Goal: Task Accomplishment & Management: Manage account settings

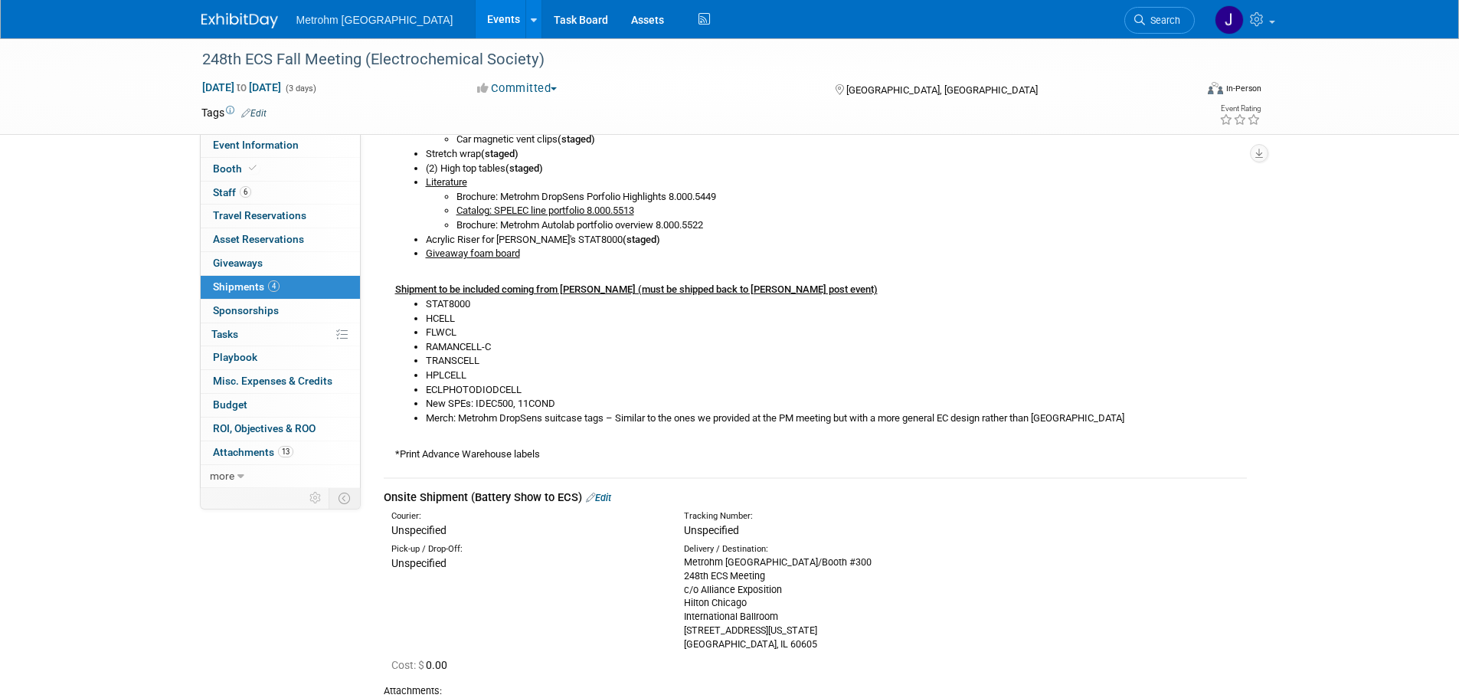
scroll to position [776, 0]
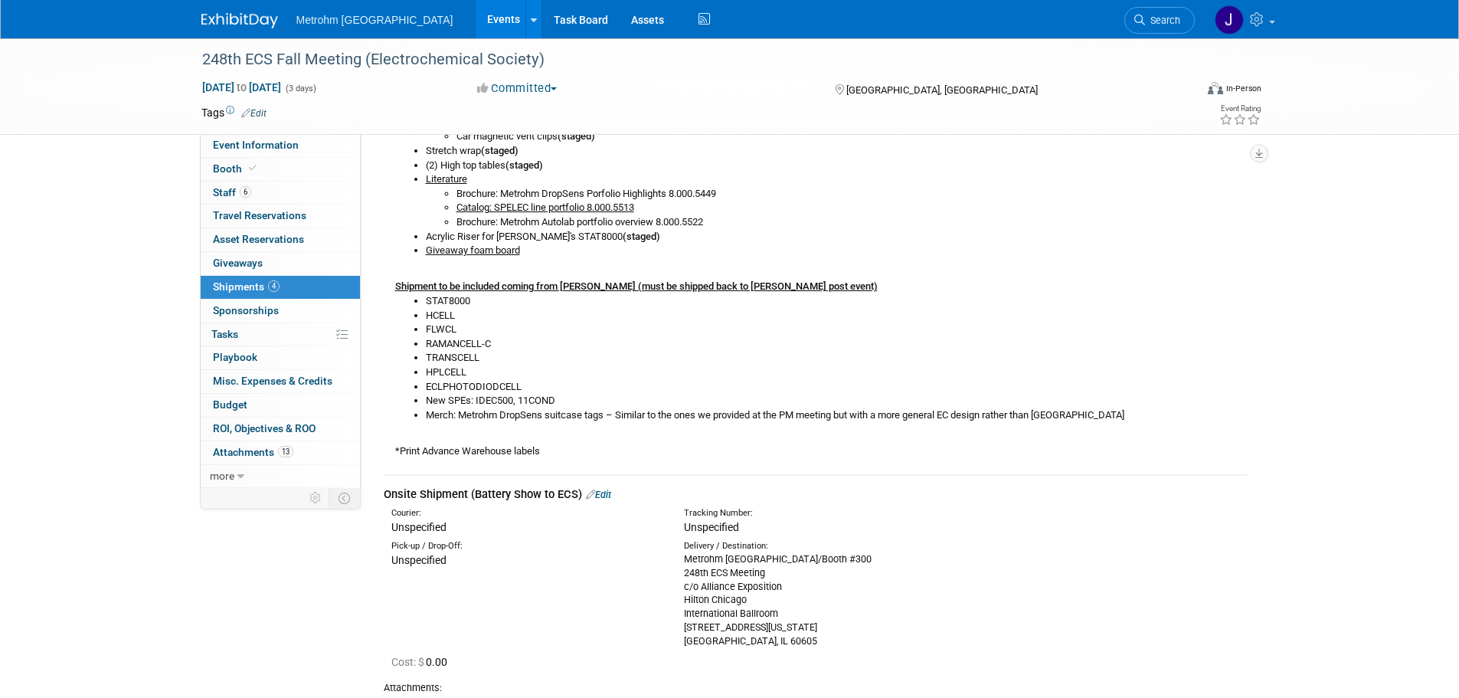
click at [594, 353] on li "TRANSCELL" at bounding box center [836, 358] width 821 height 15
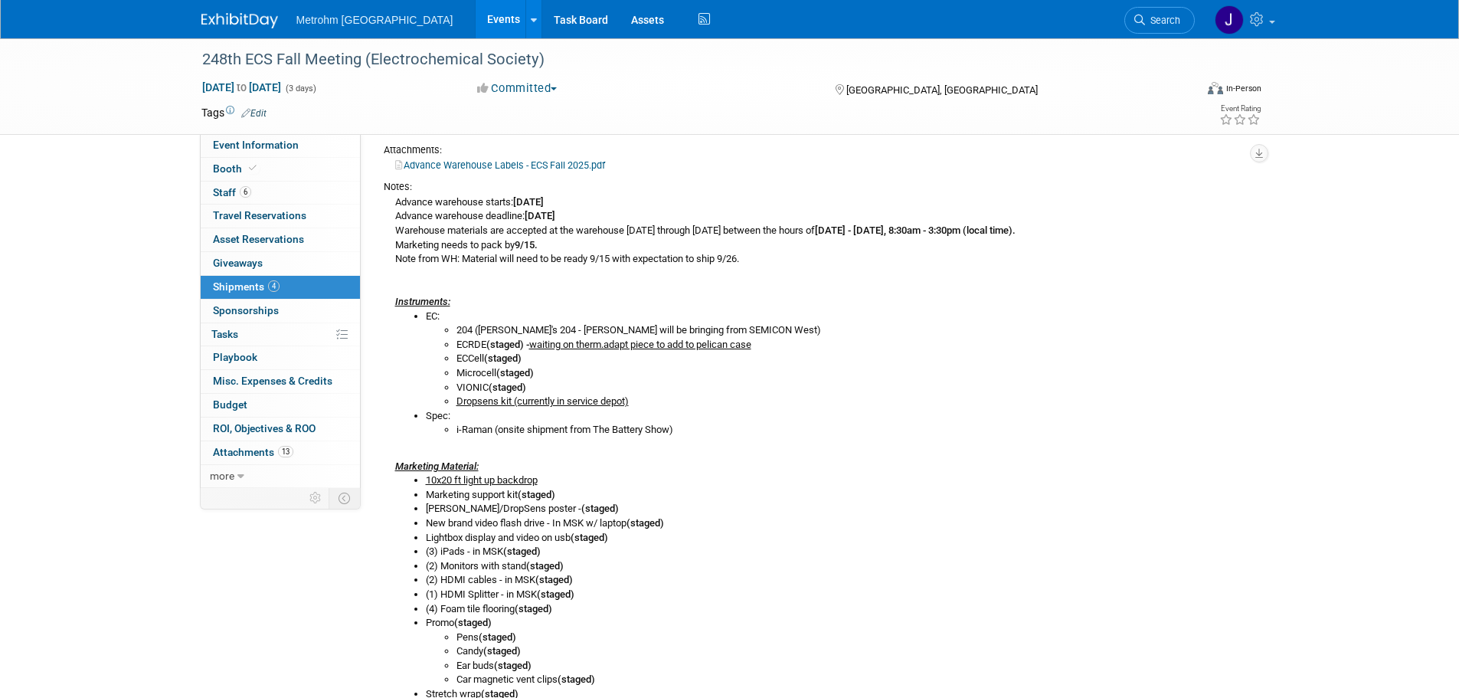
scroll to position [163, 0]
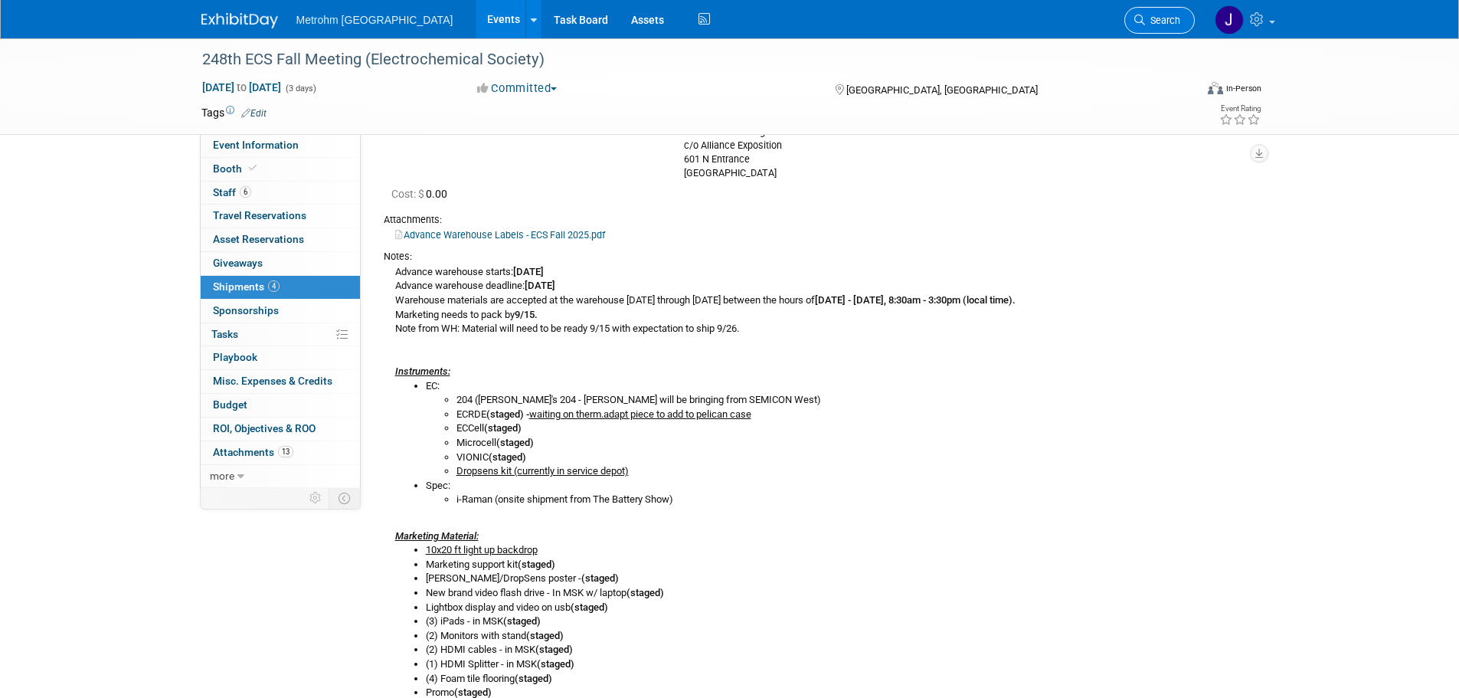
click at [1134, 18] on icon at bounding box center [1139, 20] width 11 height 11
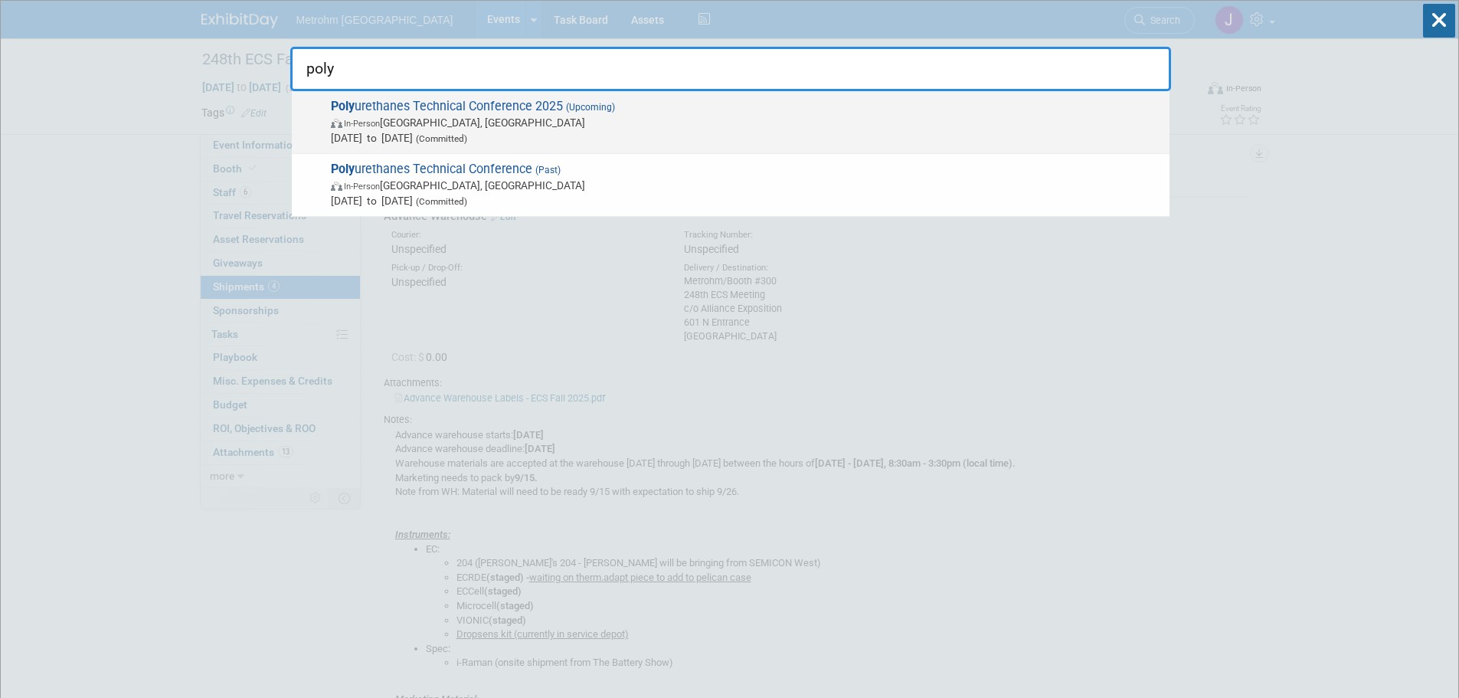
type input "poly"
click at [944, 106] on span "Poly urethanes Technical Conference 2025 (Upcoming) In-Person St. Louis, MO Oct…" at bounding box center [744, 122] width 836 height 47
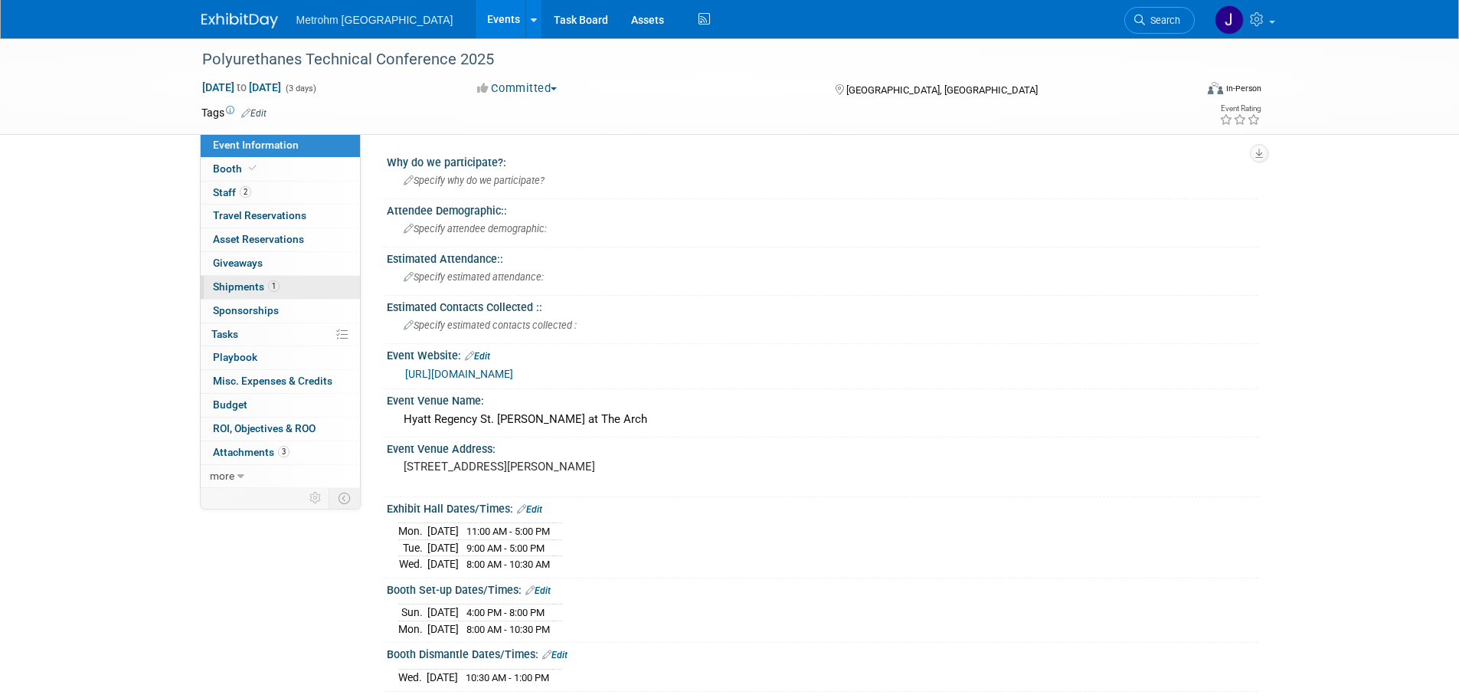
click at [280, 286] on link "1 Shipments 1" at bounding box center [280, 287] width 159 height 23
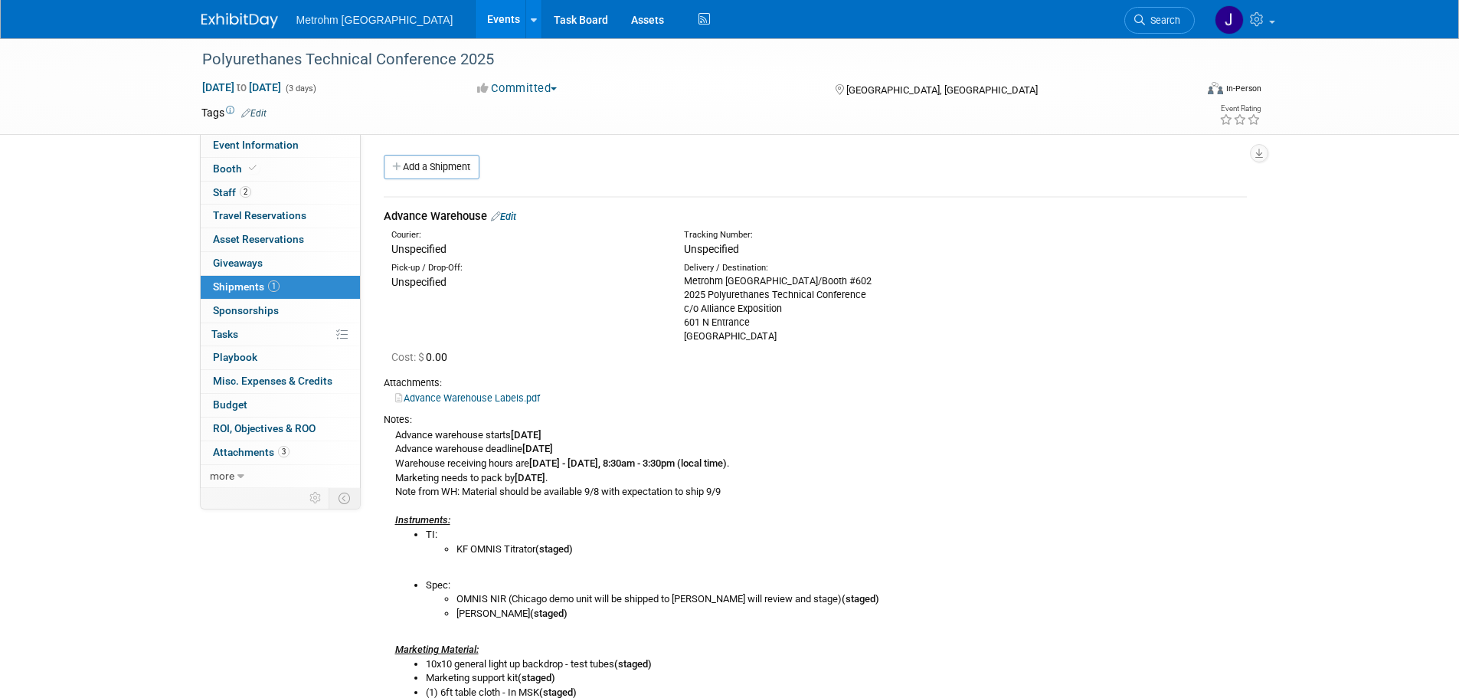
click at [512, 216] on link "Edit" at bounding box center [503, 216] width 25 height 11
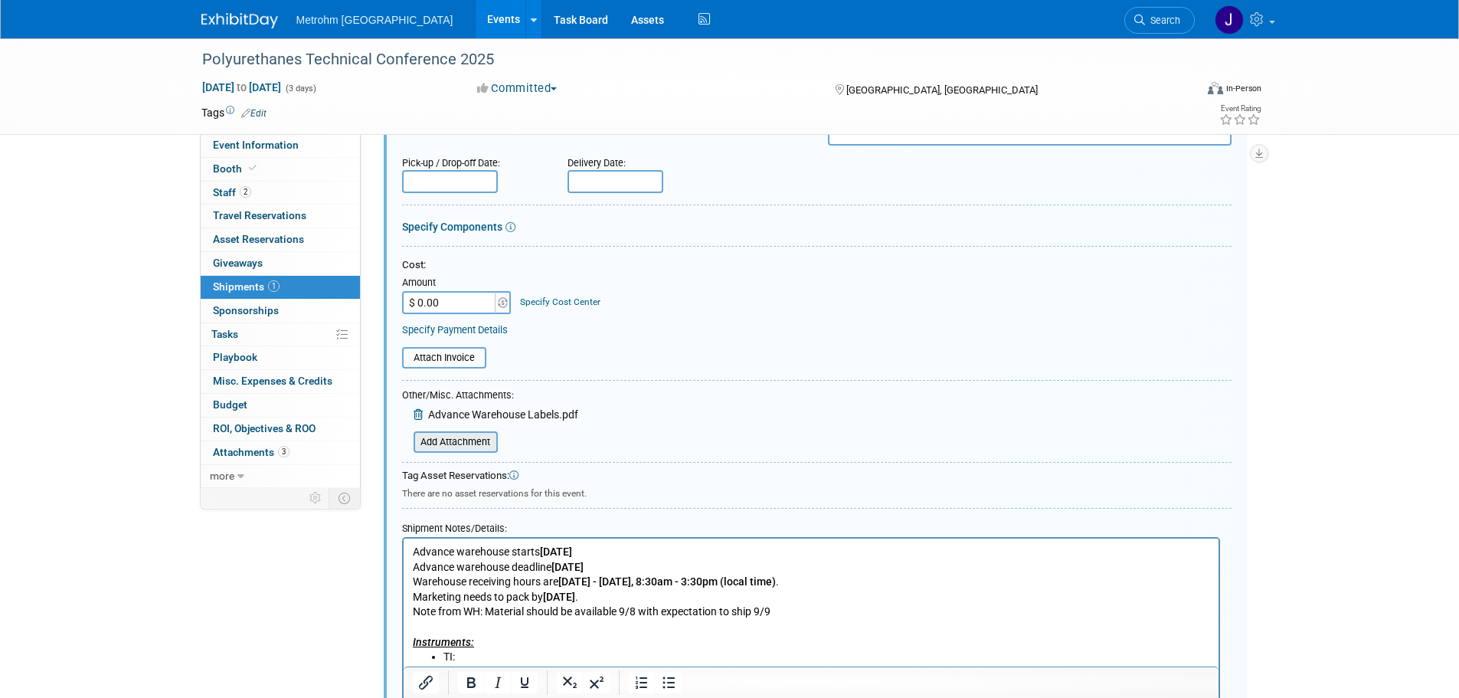
click at [491, 441] on input "file" at bounding box center [405, 442] width 182 height 18
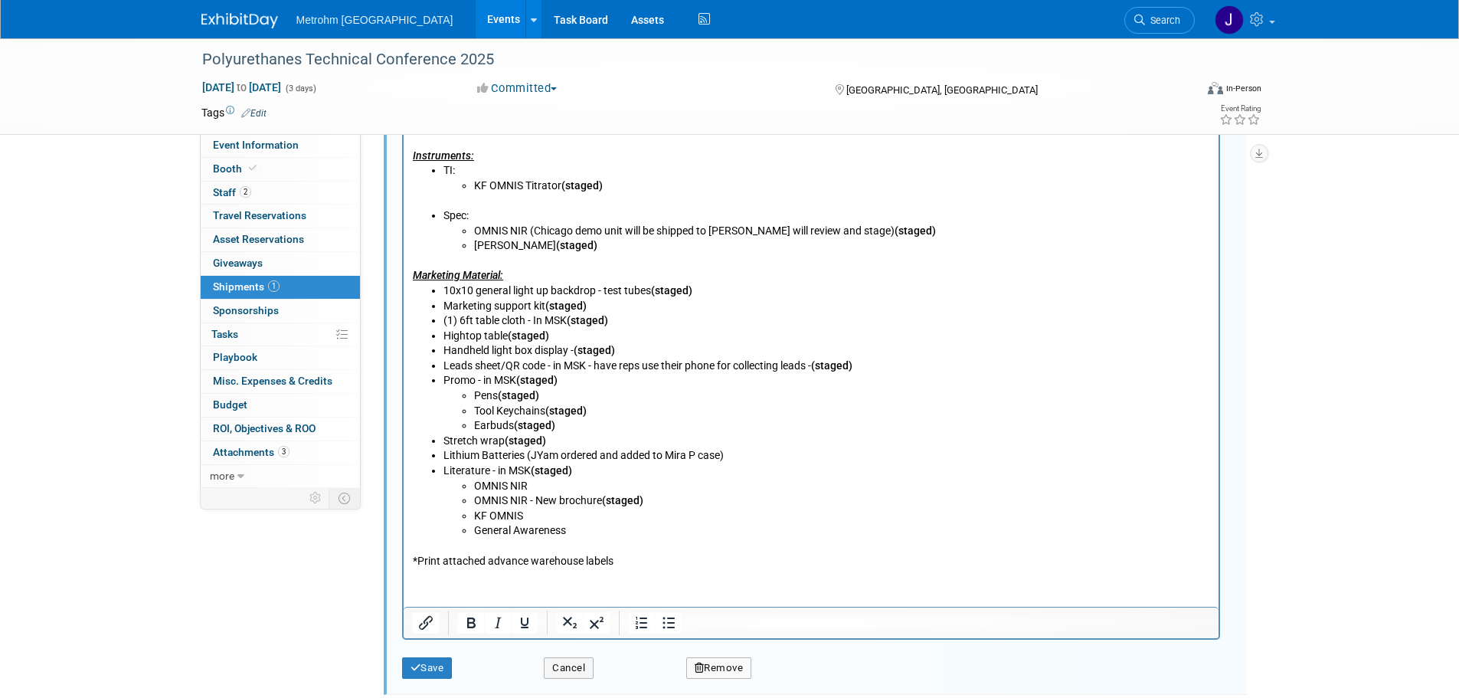
scroll to position [901, 0]
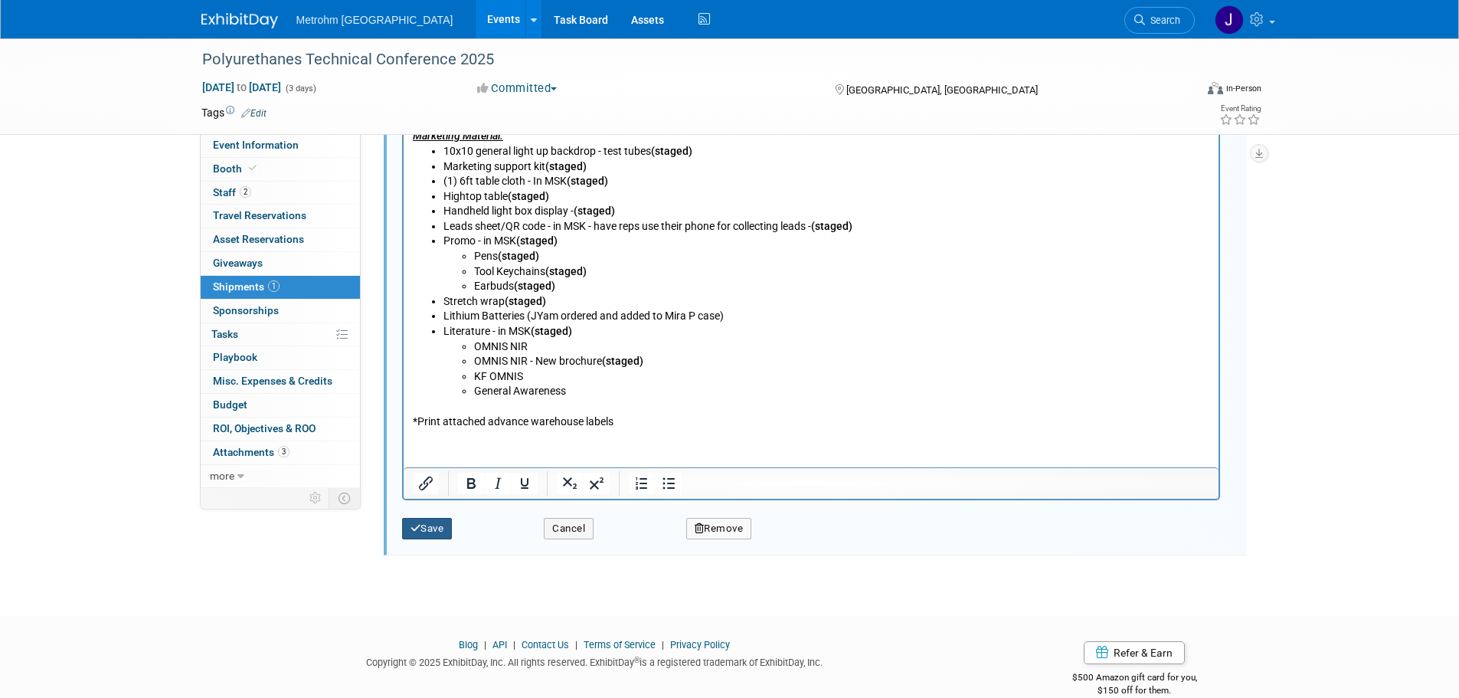
click at [446, 532] on button "Save" at bounding box center [427, 528] width 51 height 21
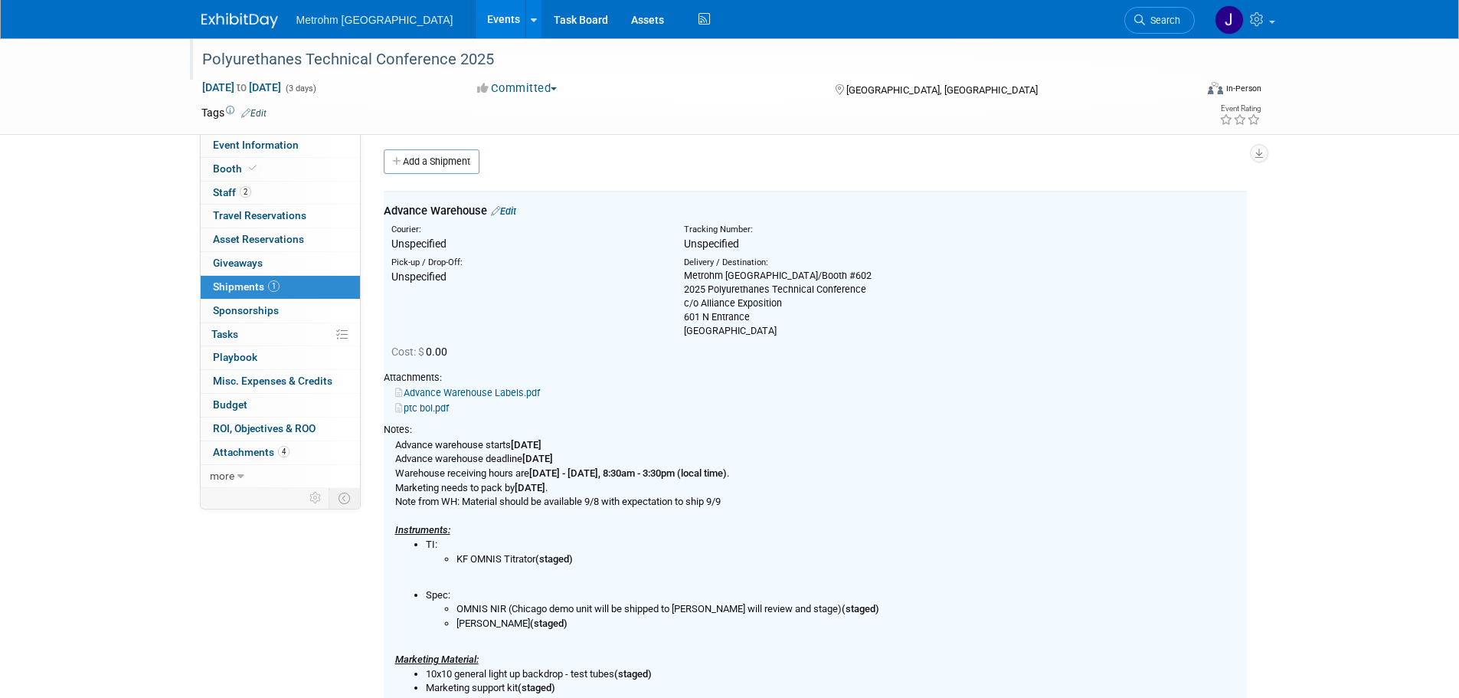
scroll to position [0, 0]
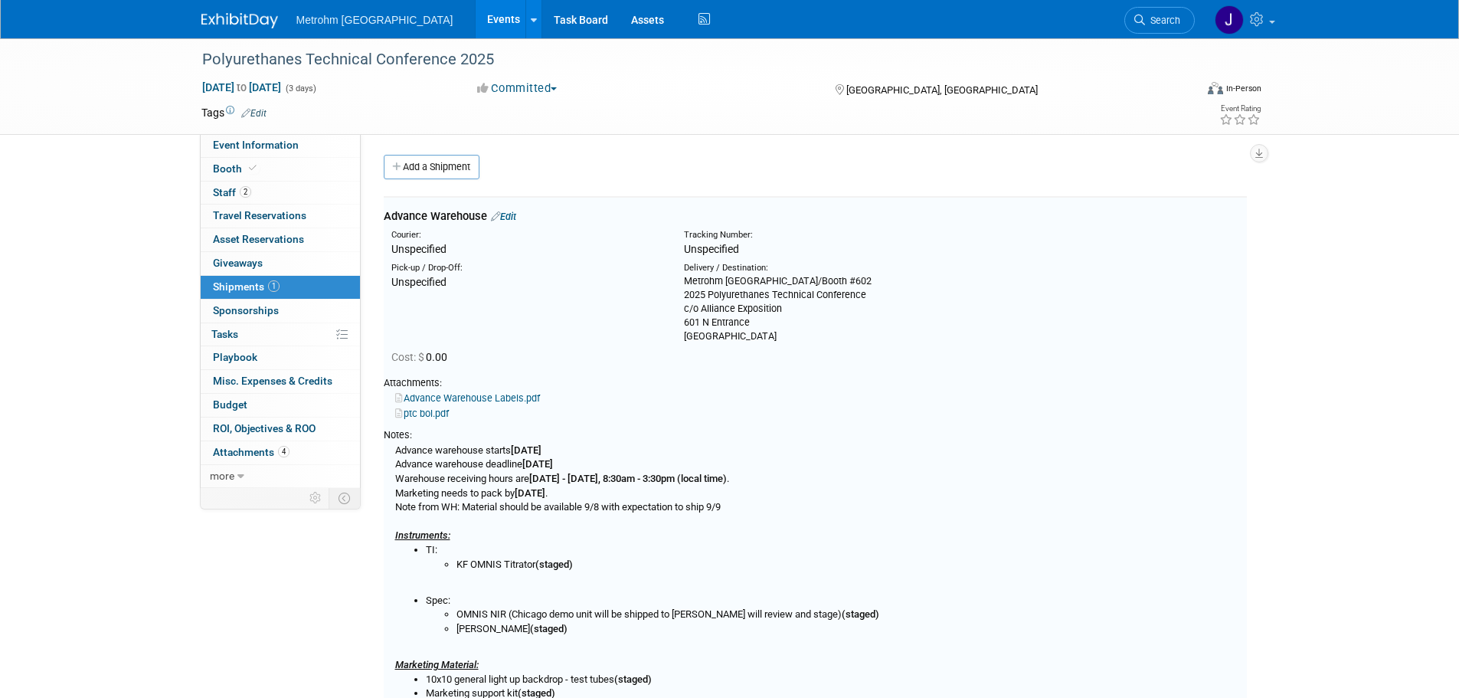
click at [211, 22] on img at bounding box center [239, 20] width 77 height 15
